Goal: Task Accomplishment & Management: Manage account settings

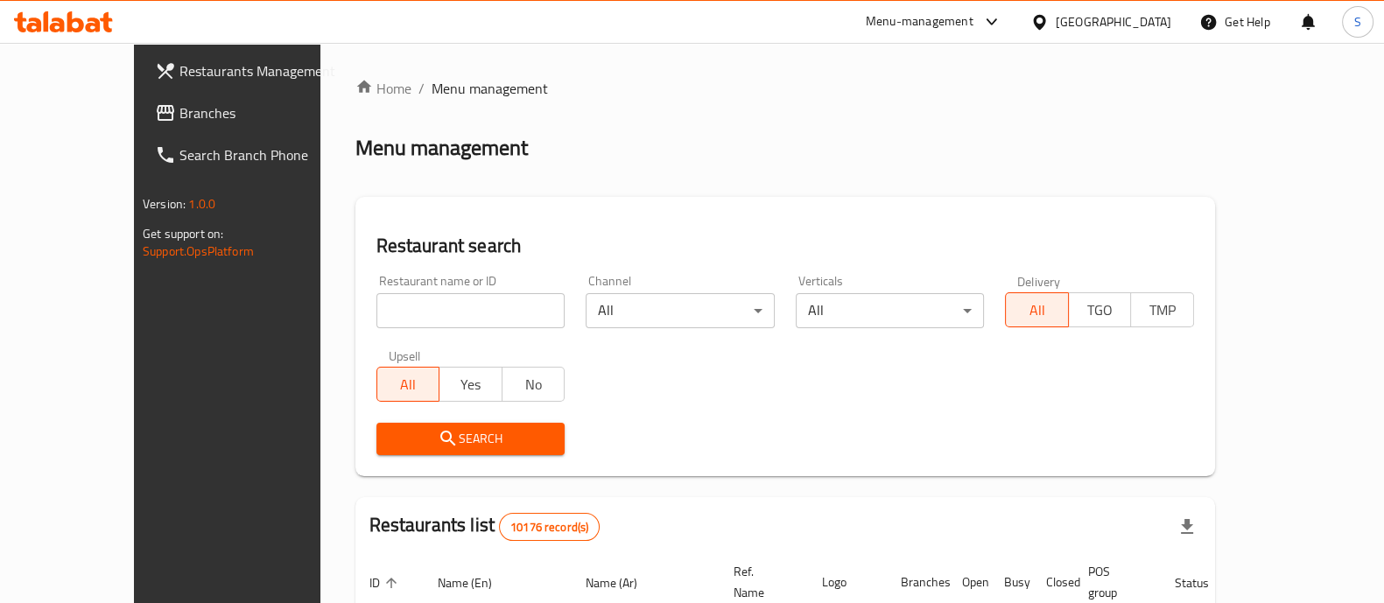
click at [398, 309] on input "search" at bounding box center [470, 310] width 189 height 35
type input "rookie cafe"
click at [460, 467] on div "Restaurant search Restaurant name or ID rookie cafe Restaurant name or ID Chann…" at bounding box center [785, 336] width 860 height 279
click at [460, 441] on span "Search" at bounding box center [470, 439] width 161 height 22
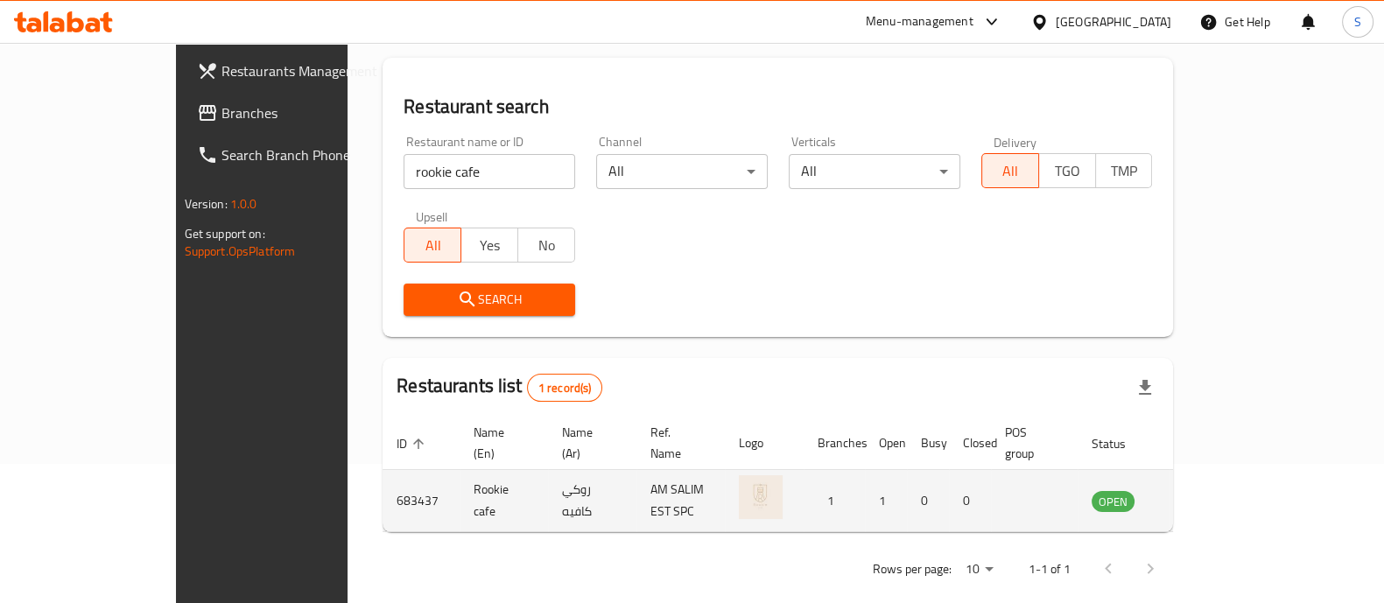
scroll to position [143, 0]
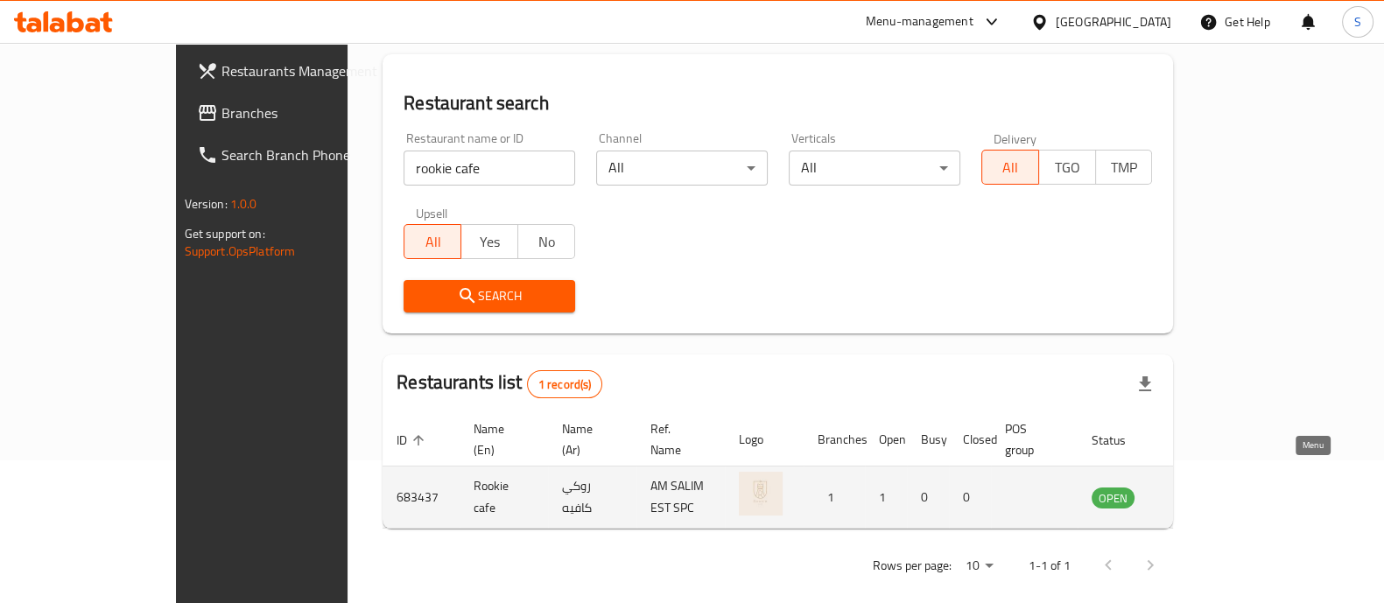
click at [1205, 487] on icon "enhanced table" at bounding box center [1193, 497] width 21 height 21
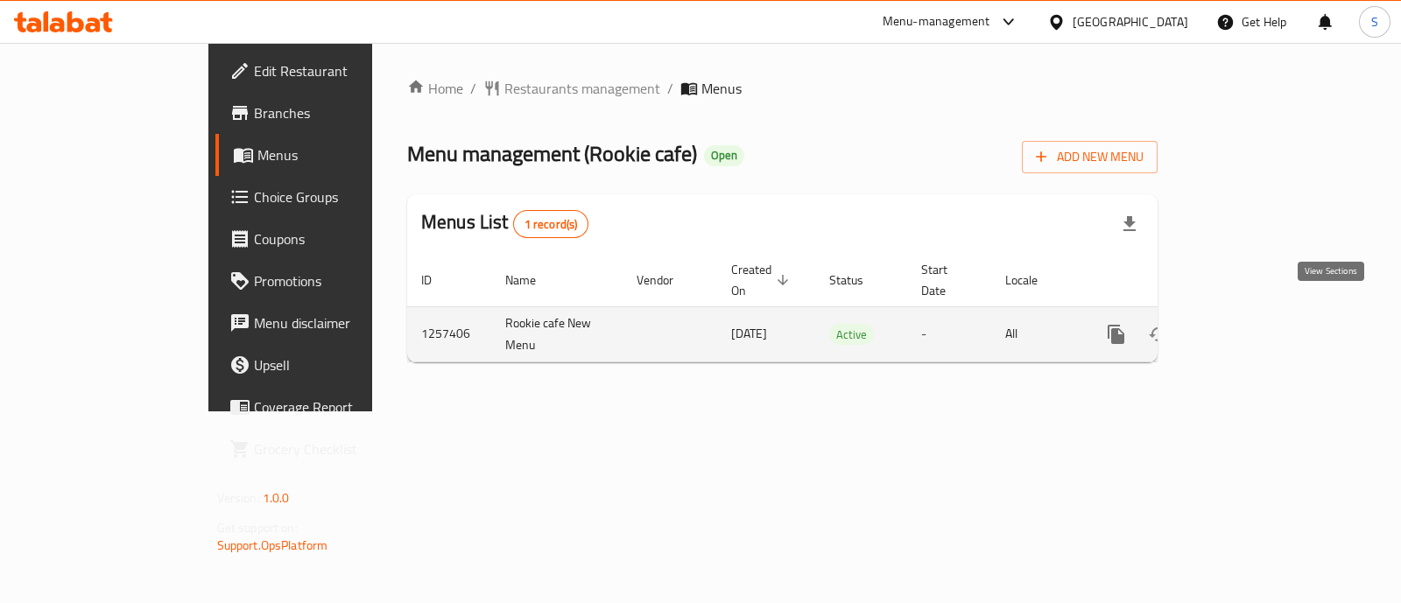
click at [1253, 324] on icon "enhanced table" at bounding box center [1242, 334] width 21 height 21
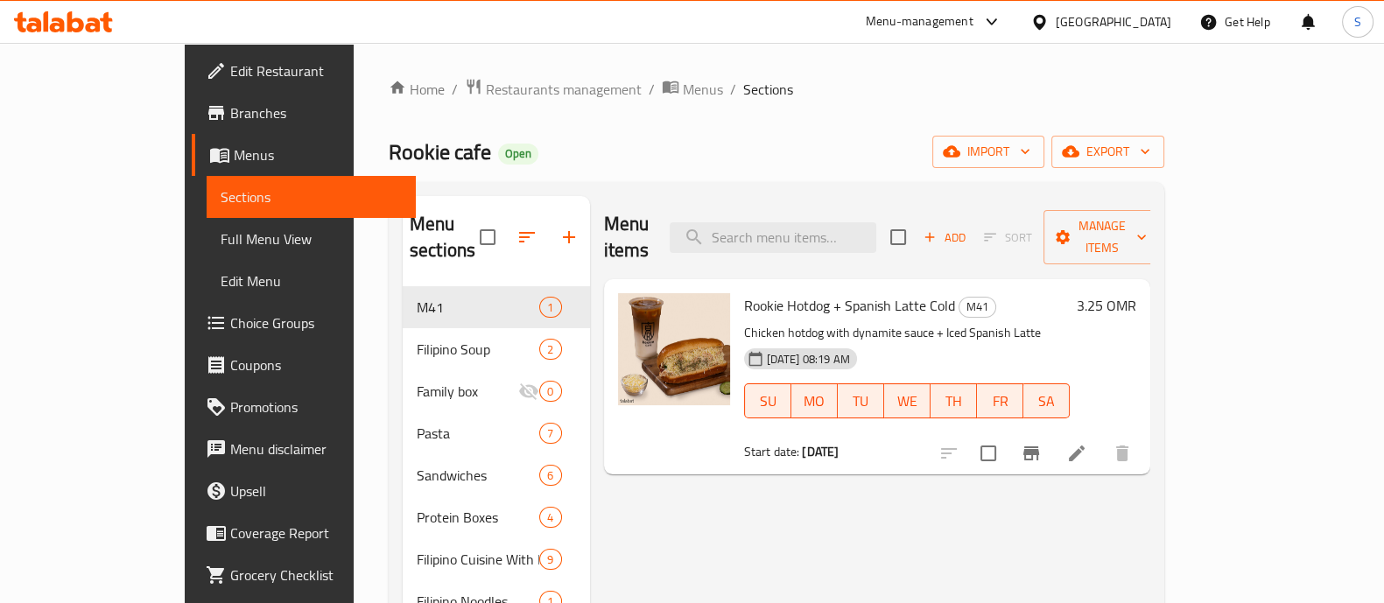
click at [230, 411] on span "Promotions" at bounding box center [316, 407] width 172 height 21
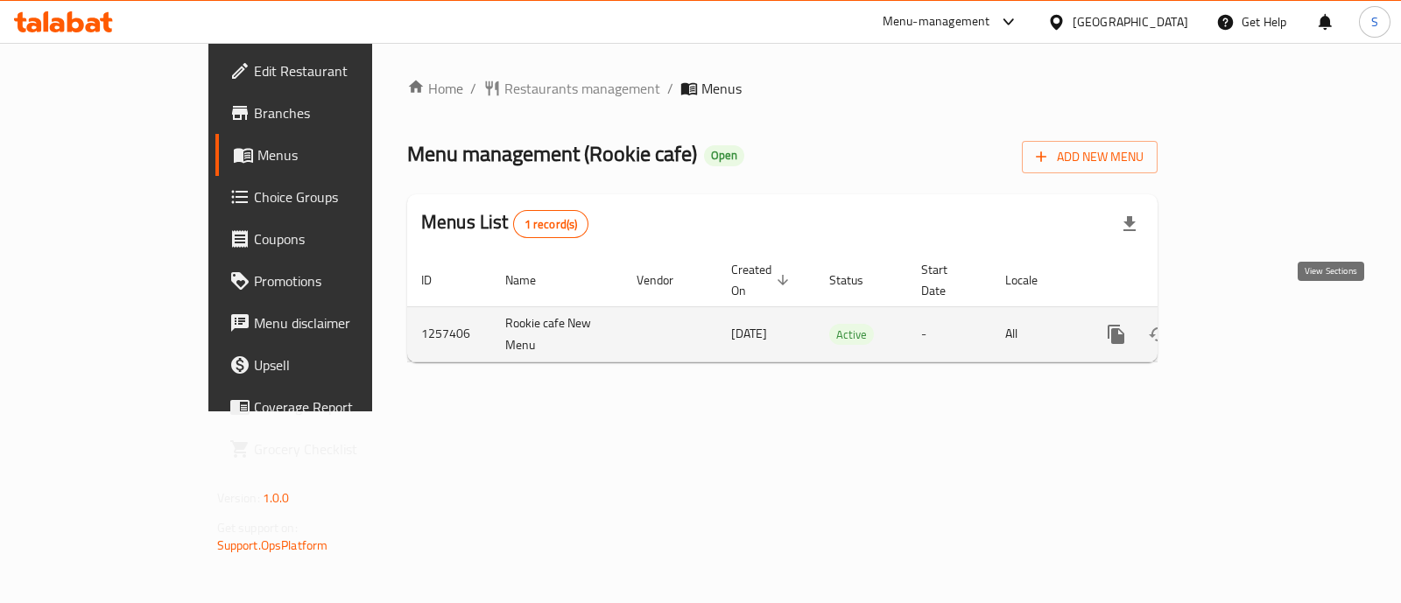
click at [1253, 324] on icon "enhanced table" at bounding box center [1242, 334] width 21 height 21
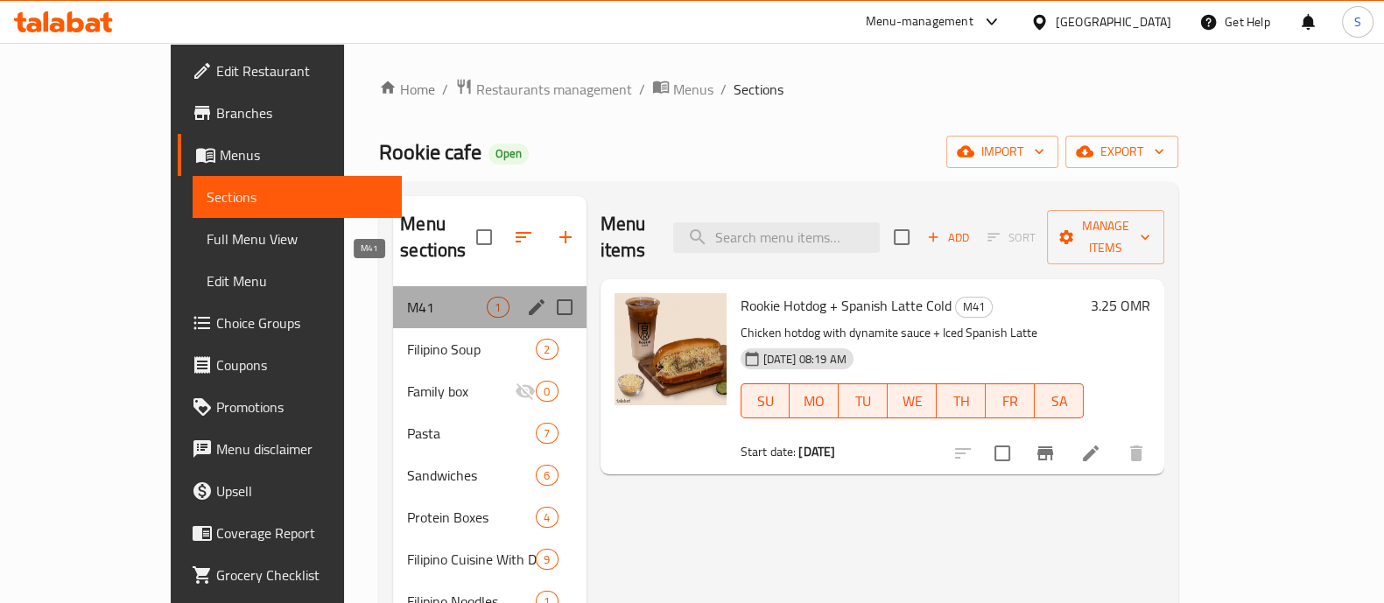
click at [407, 297] on span "M41" at bounding box center [447, 307] width 80 height 21
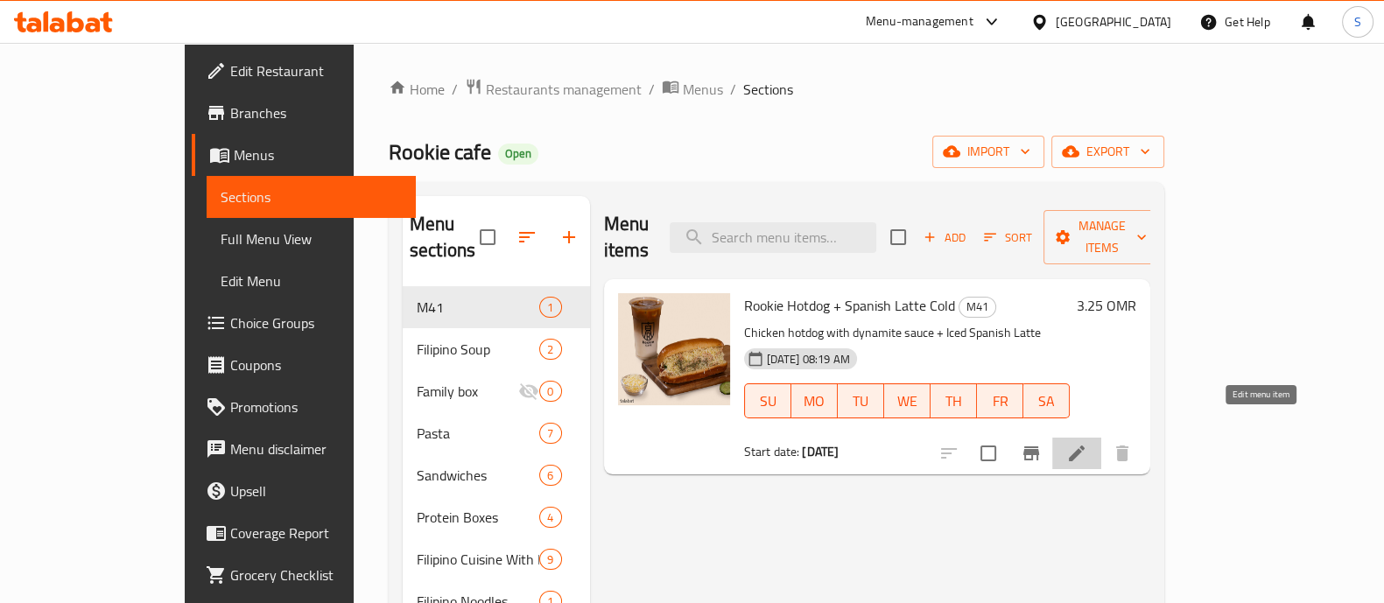
click at [1085, 446] on icon at bounding box center [1077, 454] width 16 height 16
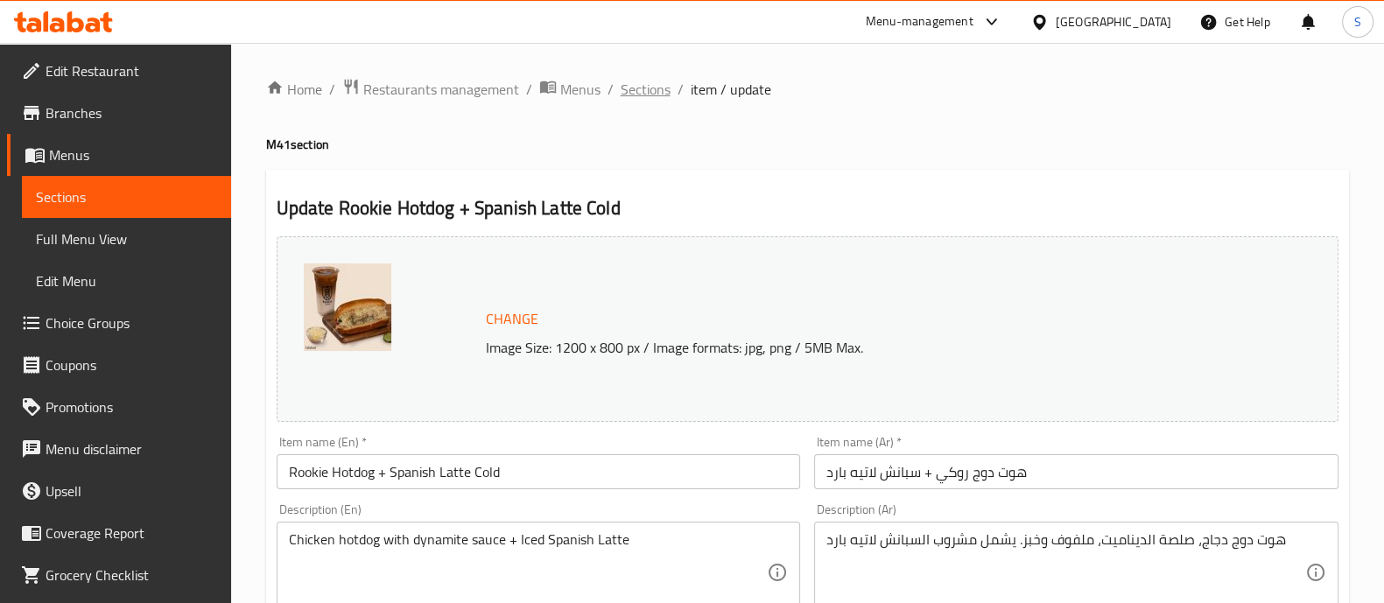
click at [661, 94] on span "Sections" at bounding box center [646, 89] width 50 height 21
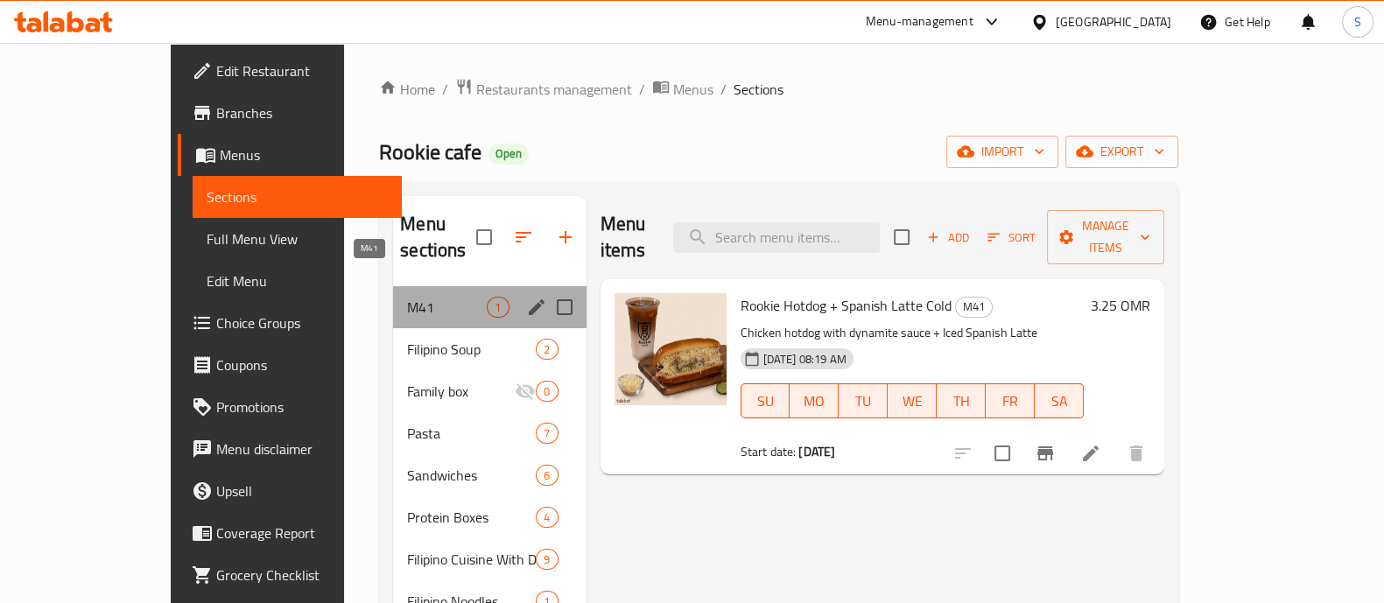
click at [407, 297] on span "M41" at bounding box center [447, 307] width 80 height 21
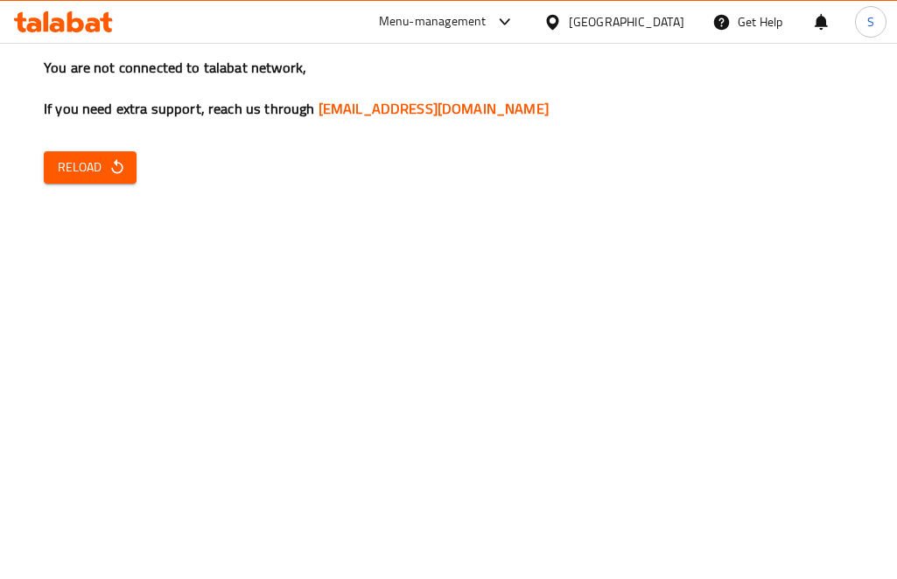
drag, startPoint x: 0, startPoint y: 0, endPoint x: 92, endPoint y: 24, distance: 94.9
click at [92, 24] on icon at bounding box center [93, 25] width 15 height 15
